Goal: Task Accomplishment & Management: Manage account settings

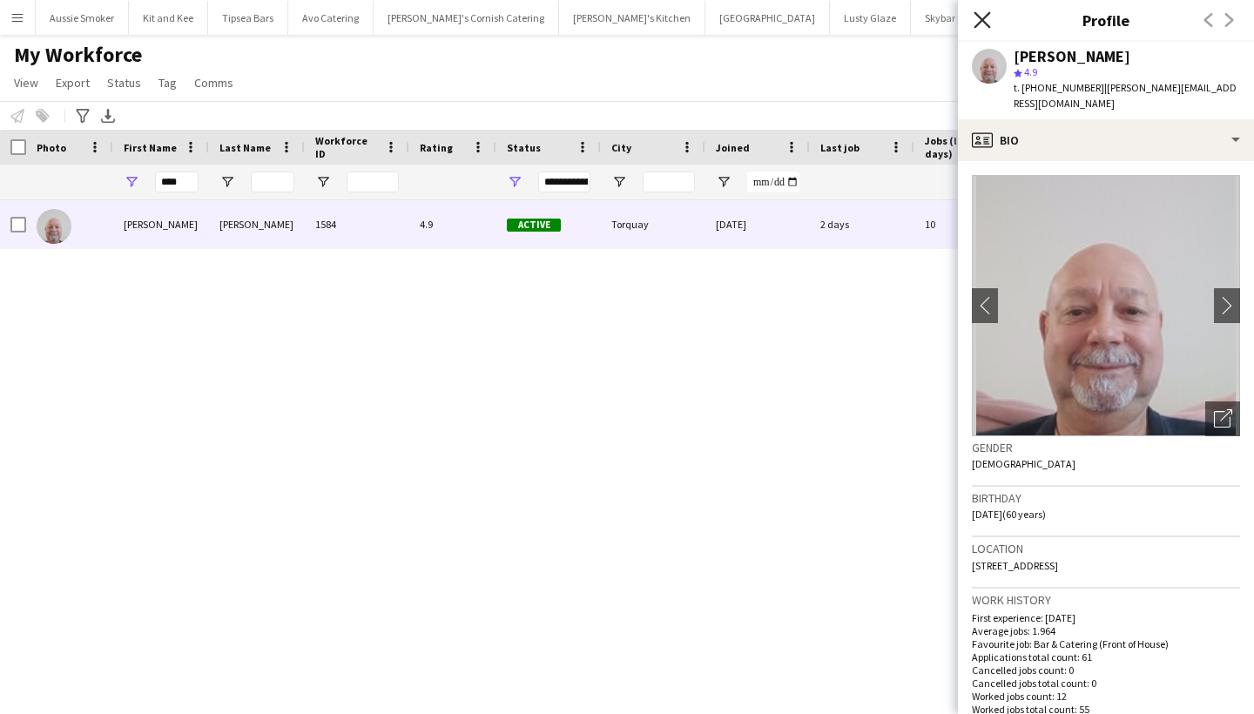
click at [980, 18] on icon at bounding box center [981, 19] width 17 height 17
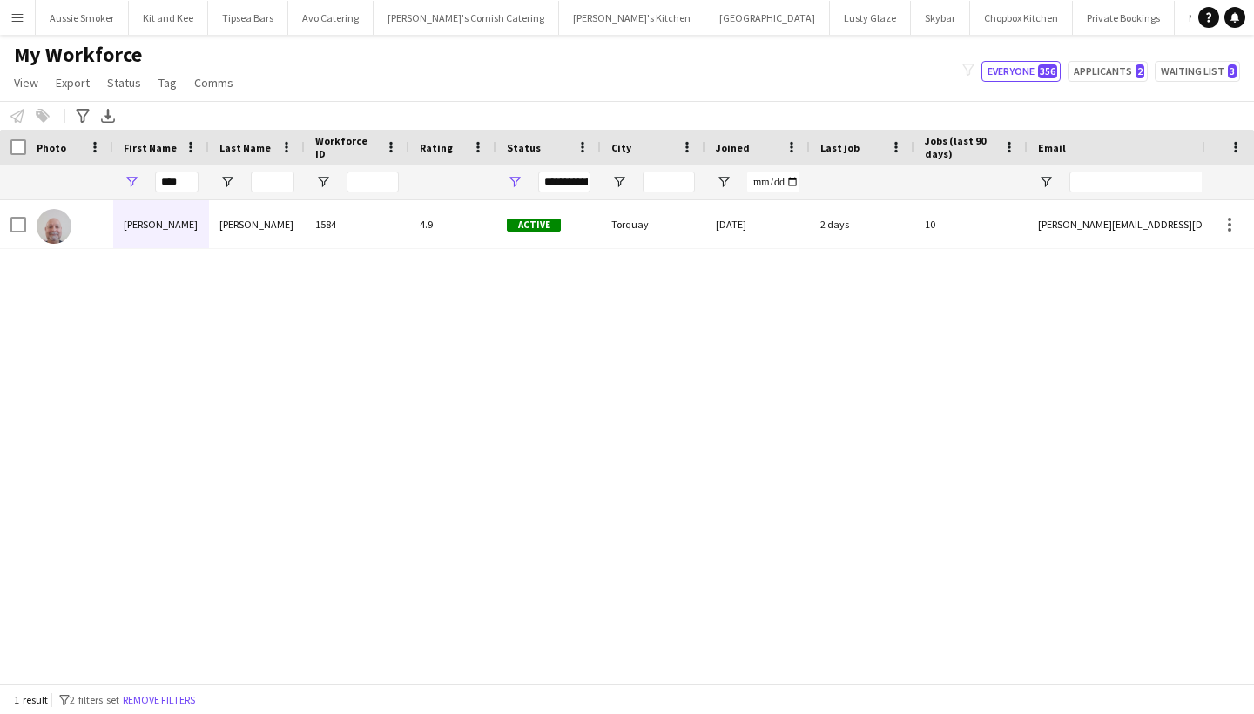
click at [18, 25] on button "Menu" at bounding box center [17, 17] width 35 height 35
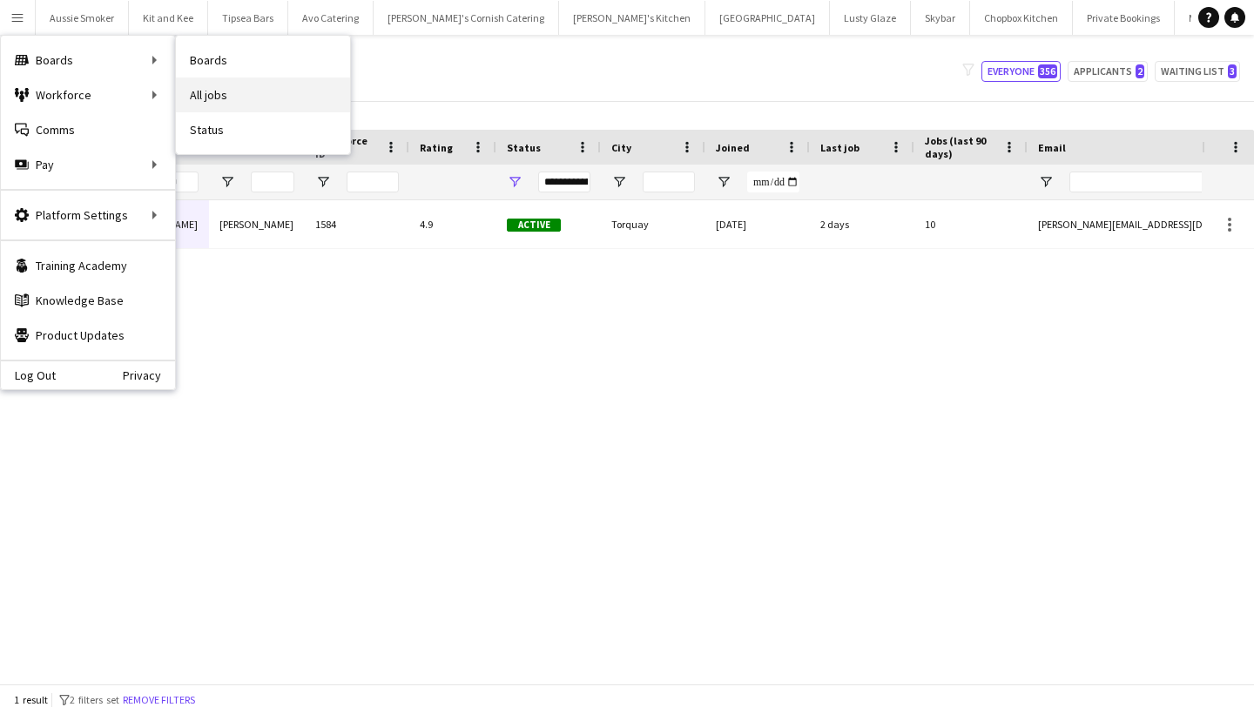
click at [228, 95] on link "All jobs" at bounding box center [263, 94] width 174 height 35
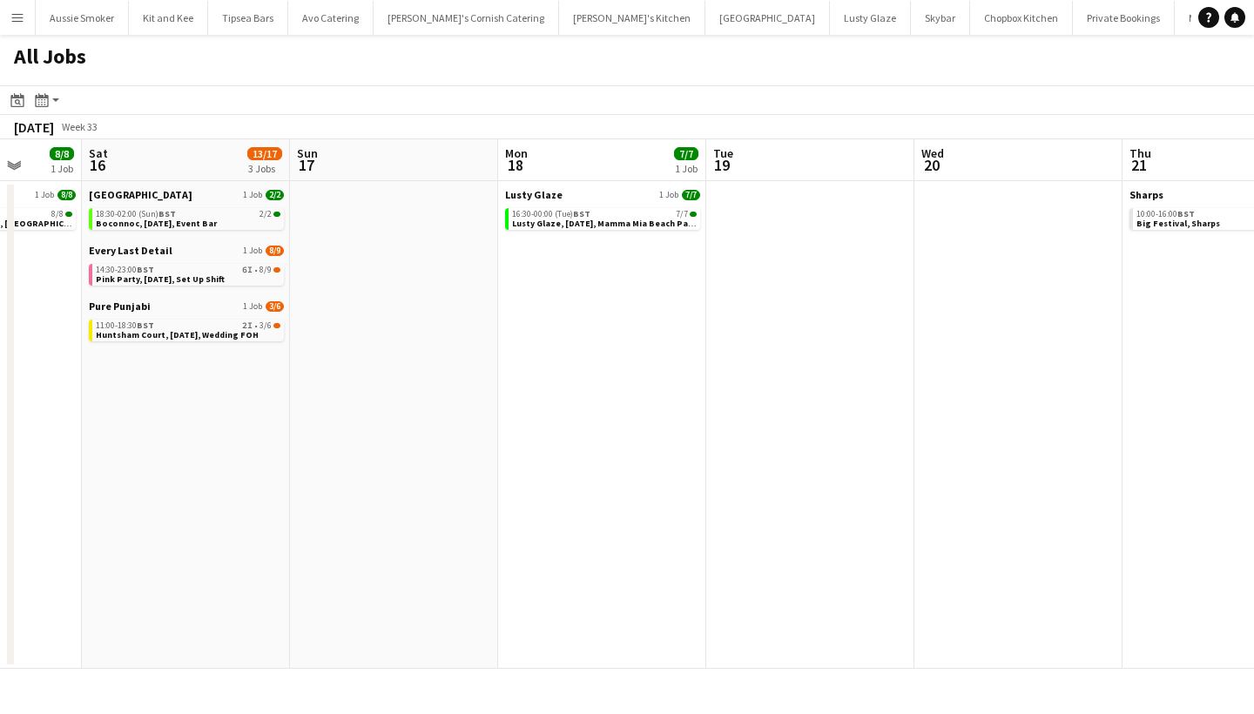
scroll to position [0, 550]
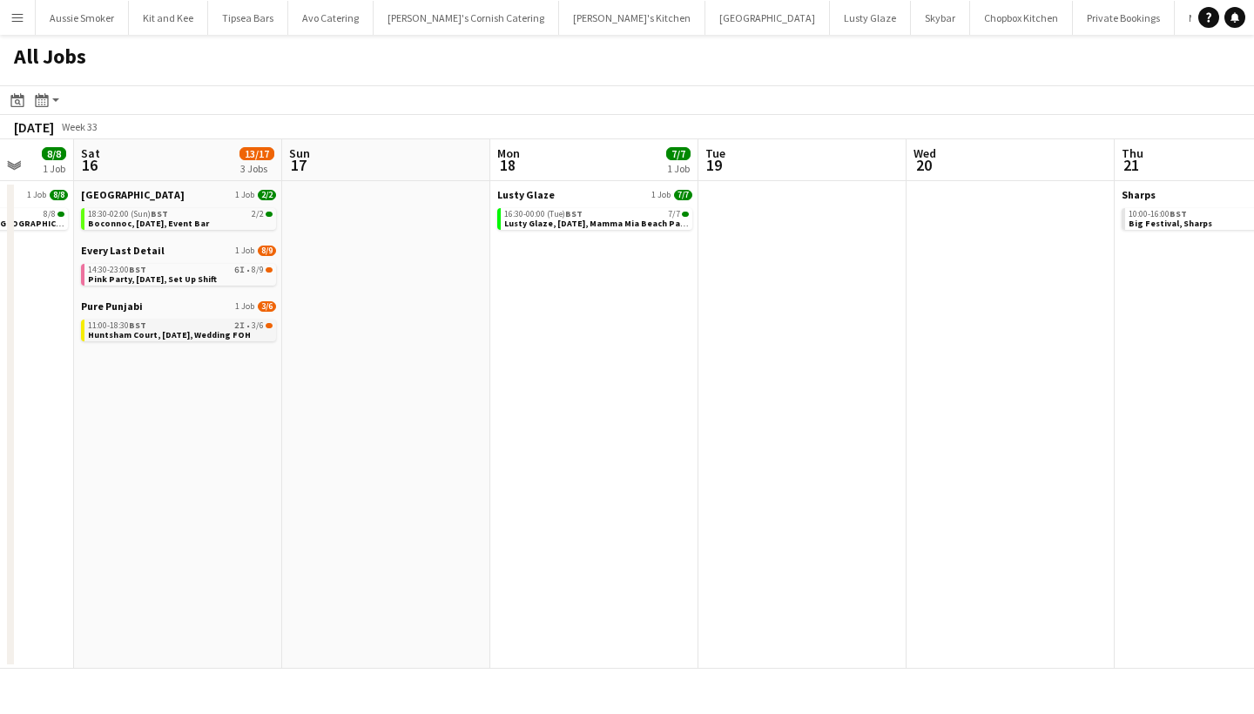
click at [207, 333] on span "Huntsham Court, [DATE], Wedding FOH" at bounding box center [169, 334] width 163 height 11
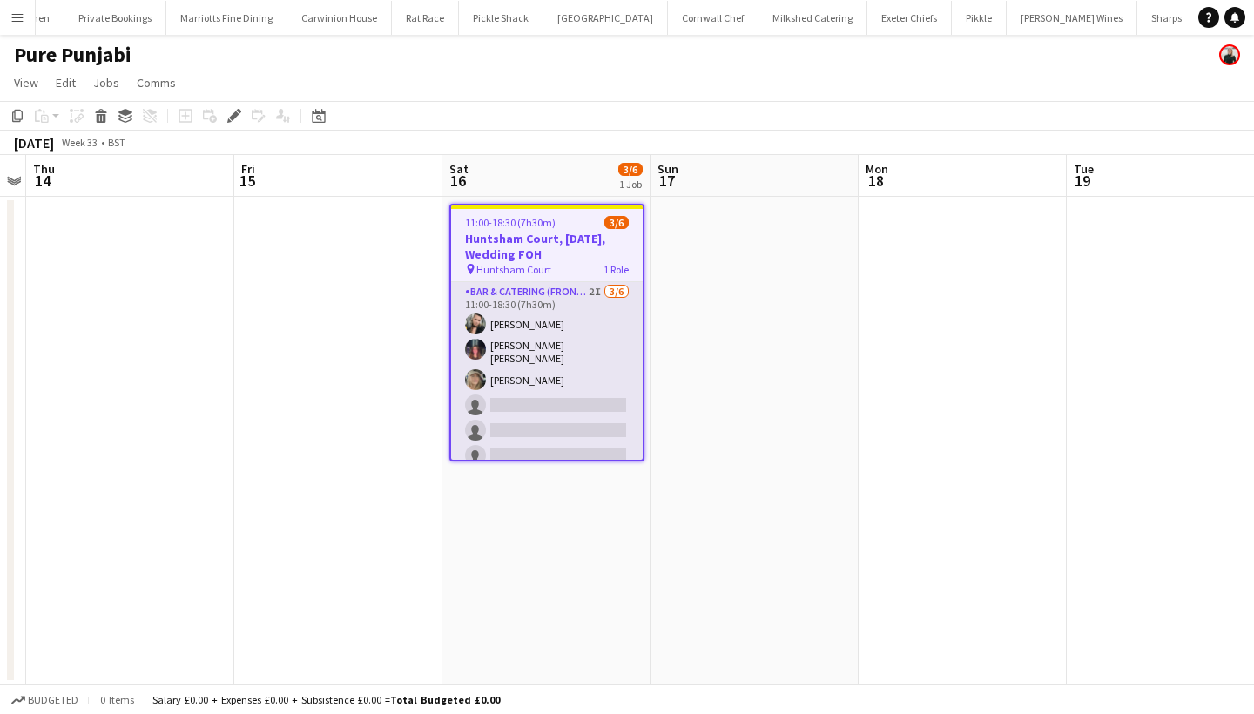
click at [537, 374] on app-card-role "Bar & Catering (Front of House) 2I 3/6 11:00-18:30 (7h30m) Lucy Forbes Molly Vi…" at bounding box center [547, 377] width 192 height 191
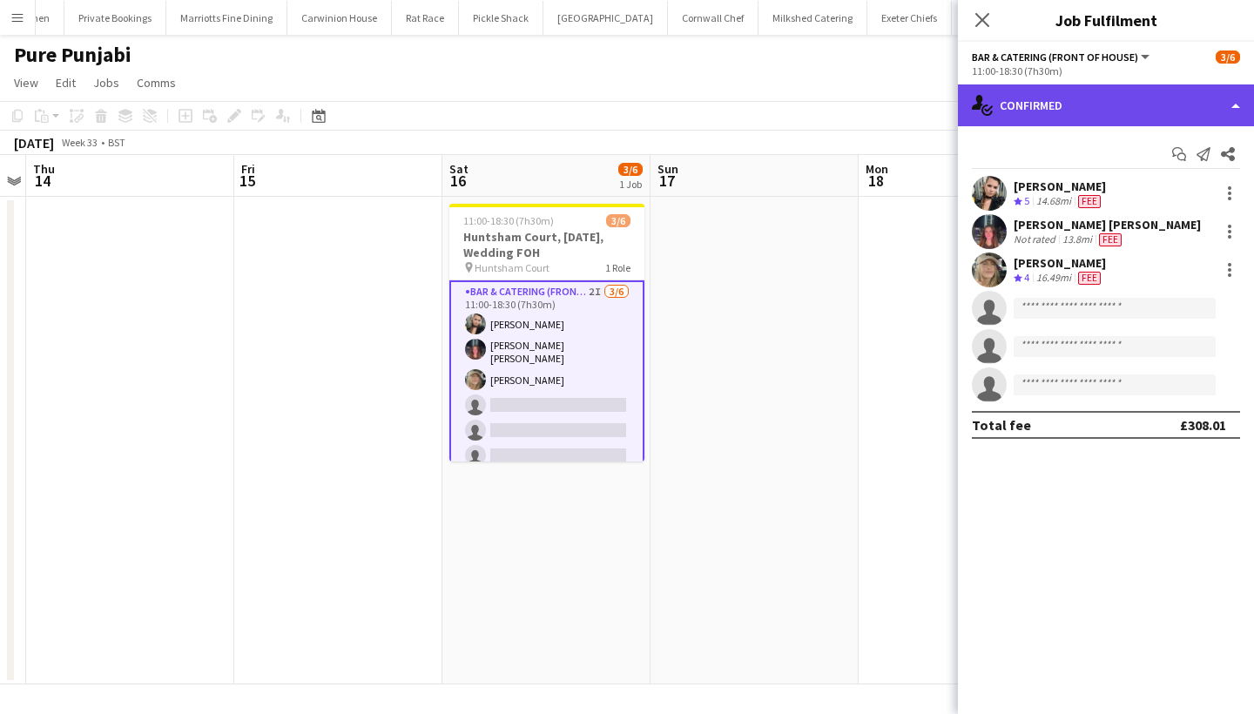
click at [1146, 106] on div "single-neutral-actions-check-2 Confirmed" at bounding box center [1106, 105] width 296 height 42
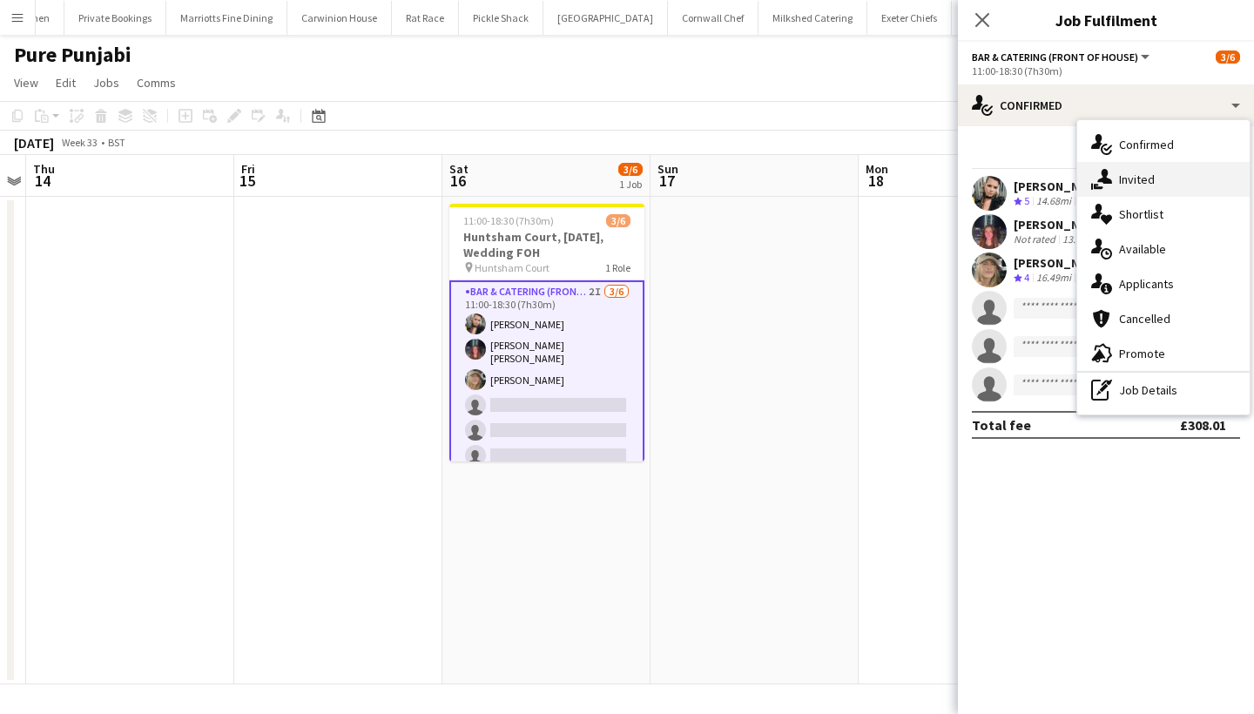
click at [1141, 189] on div "single-neutral-actions-share-1 Invited" at bounding box center [1163, 179] width 172 height 35
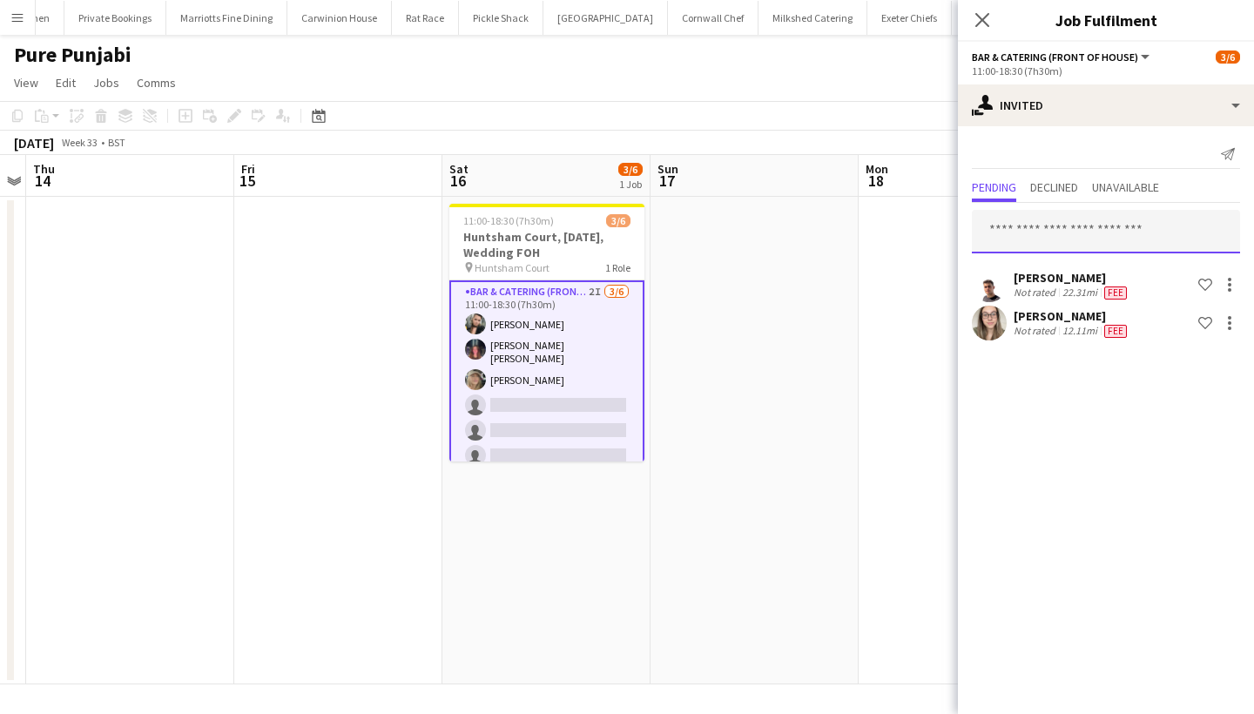
click at [1024, 226] on input "text" at bounding box center [1106, 232] width 268 height 44
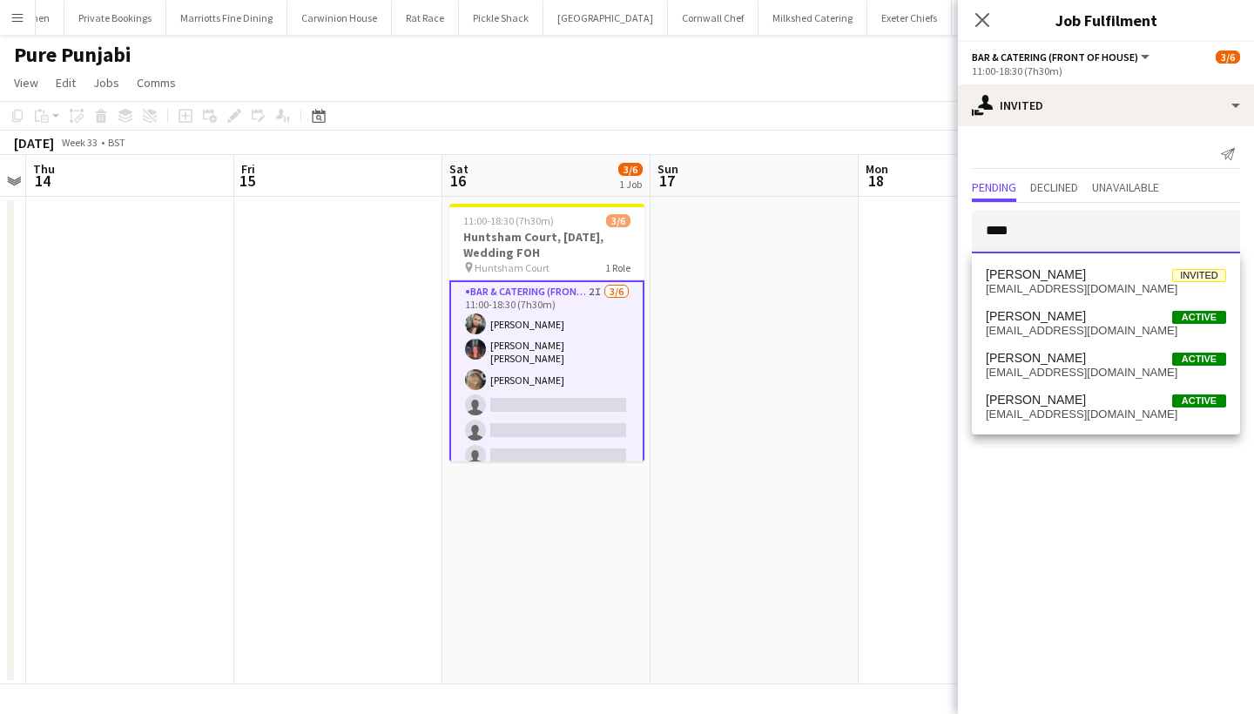
type input "****"
drag, startPoint x: 1034, startPoint y: 254, endPoint x: 1055, endPoint y: 328, distance: 77.1
click at [1055, 328] on span "alnystrom81@yahoo.com" at bounding box center [1106, 331] width 240 height 14
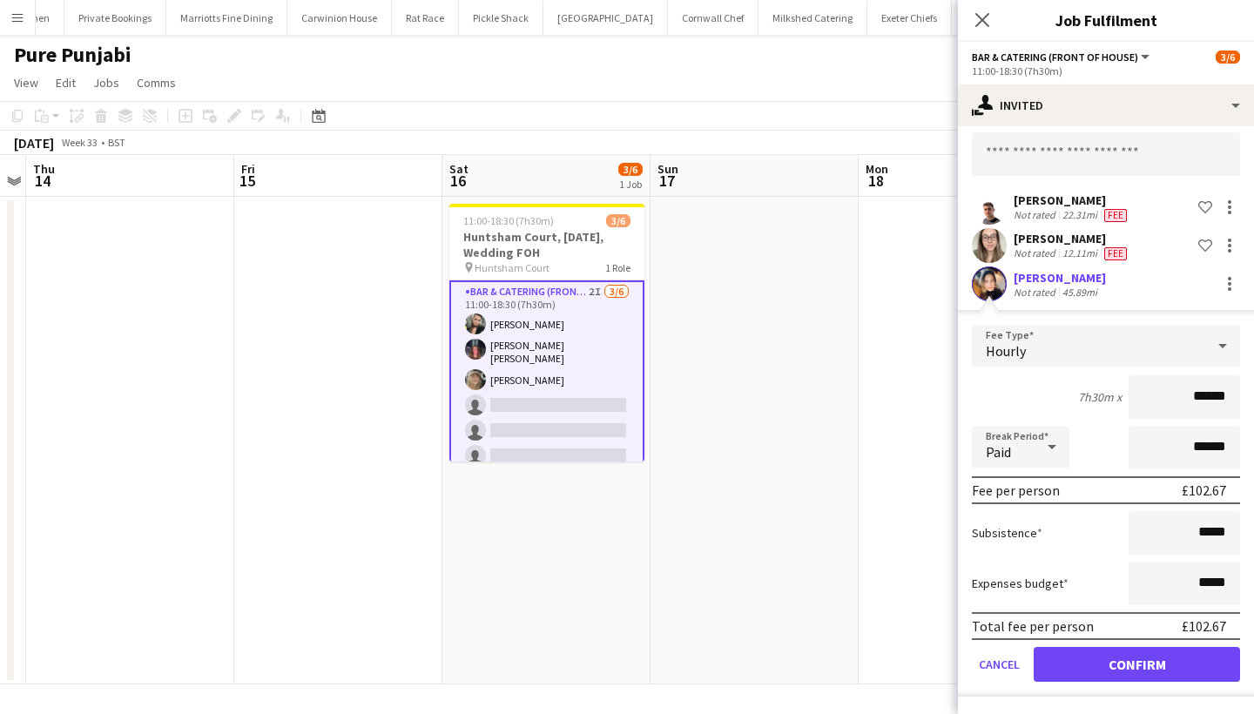
scroll to position [77, 0]
type input "******"
click at [1164, 660] on button "Confirm" at bounding box center [1137, 664] width 206 height 35
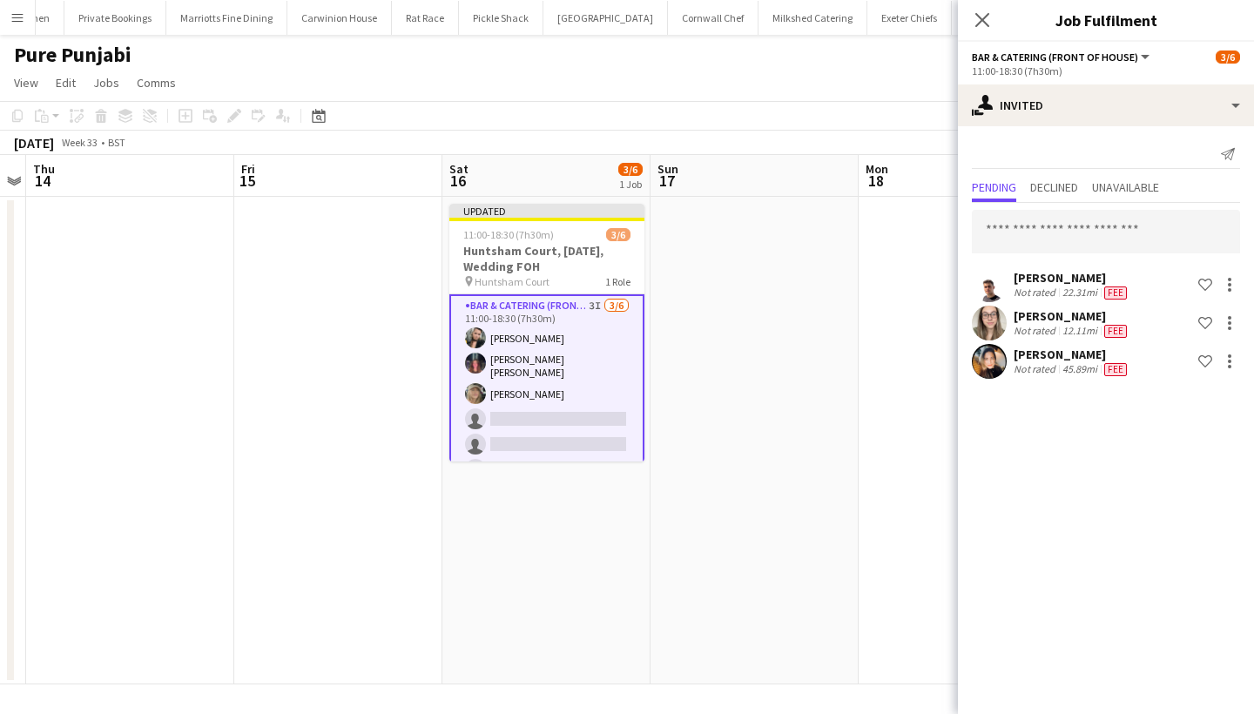
scroll to position [0, 0]
click at [981, 23] on icon "Close pop-in" at bounding box center [981, 19] width 17 height 17
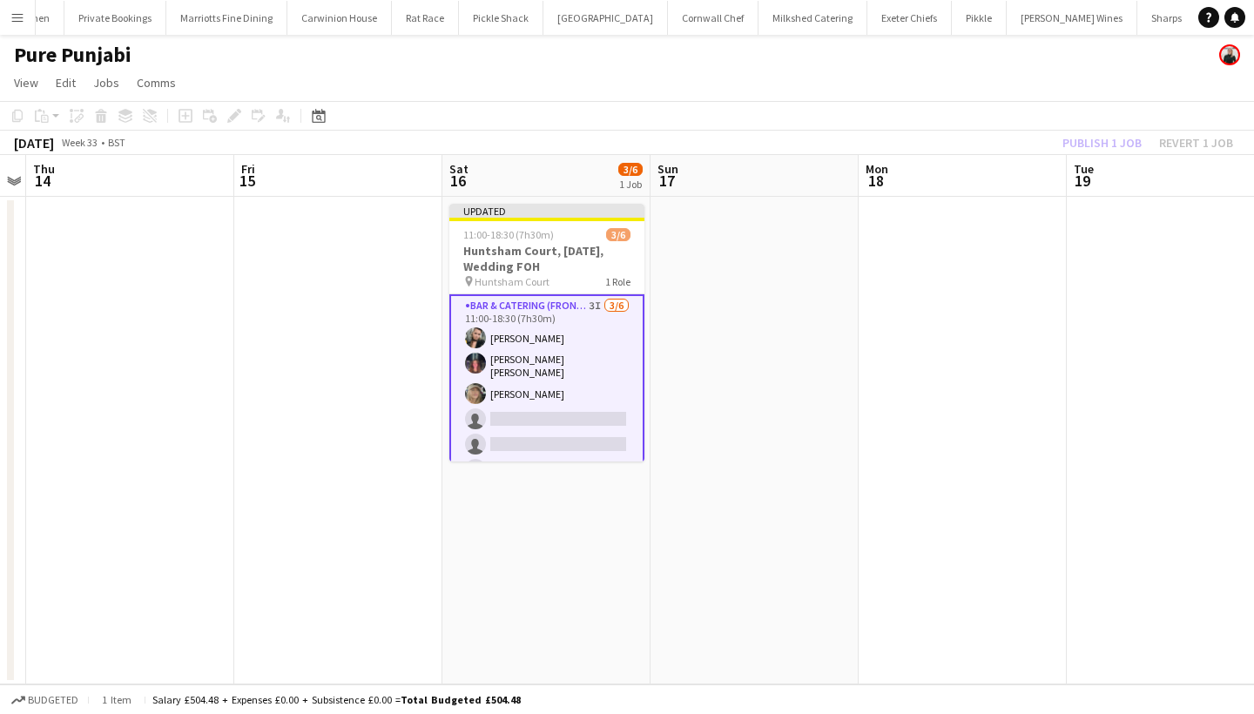
click at [1105, 145] on div "Publish 1 job Revert 1 job" at bounding box center [1147, 142] width 212 height 23
click at [1105, 145] on button "Publish 1 job" at bounding box center [1101, 142] width 93 height 23
